Goal: Task Accomplishment & Management: Use online tool/utility

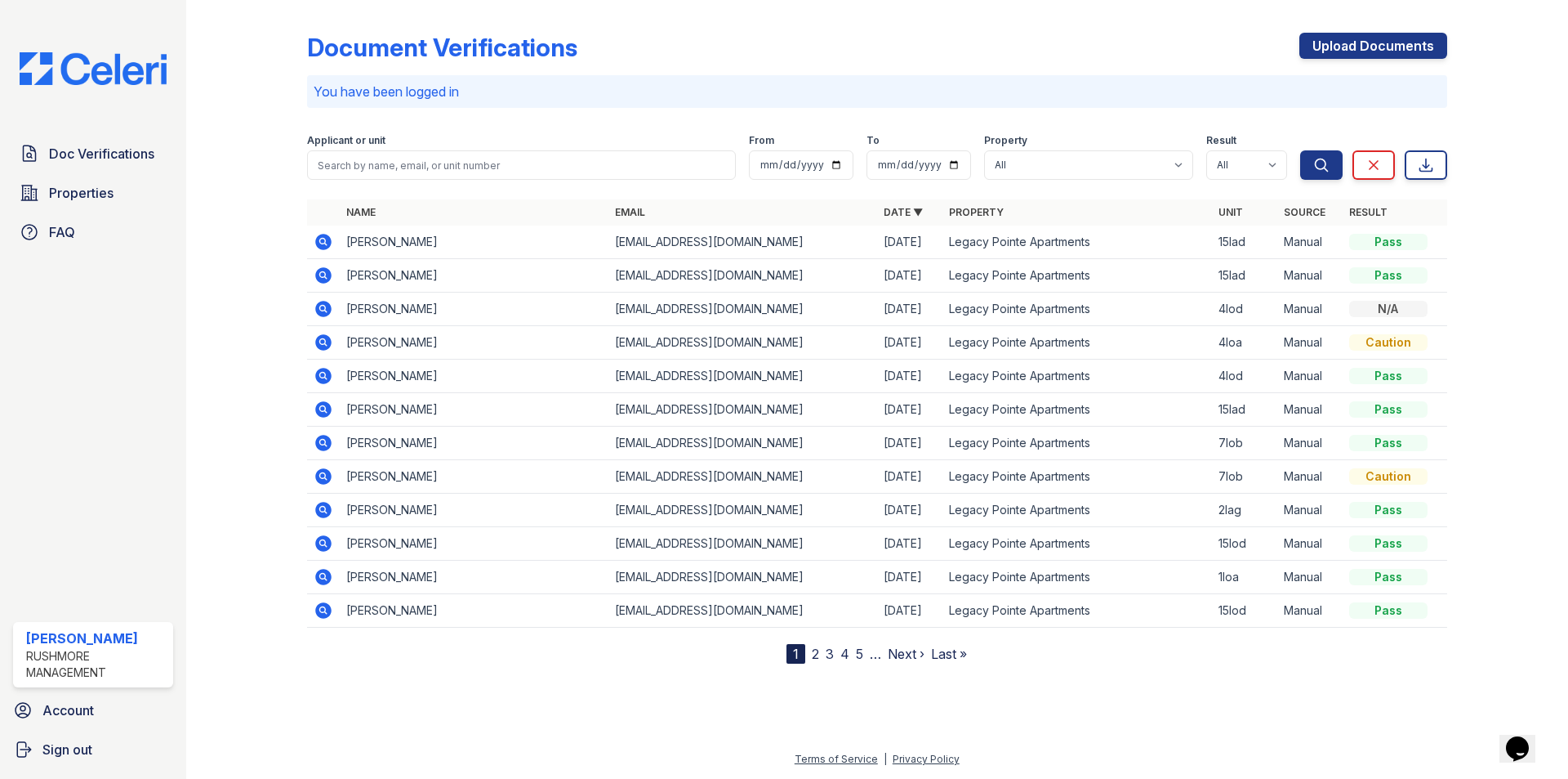
click at [102, 149] on span "Doc Verifications" at bounding box center [102, 154] width 105 height 19
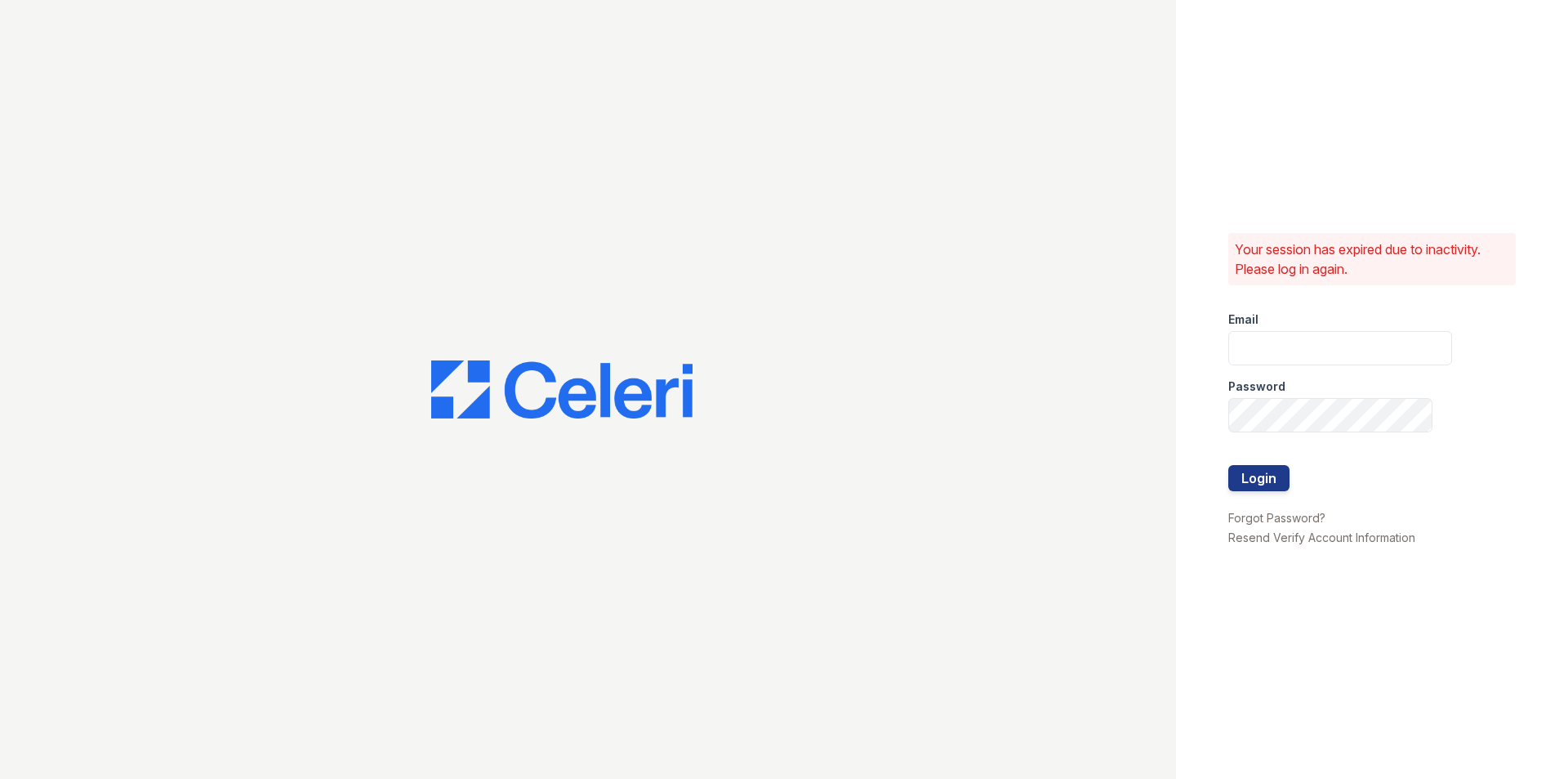
type input "[EMAIL_ADDRESS][DOMAIN_NAME]"
click at [1261, 470] on button "Login" at bounding box center [1259, 478] width 62 height 26
